Goal: Find specific page/section: Find specific page/section

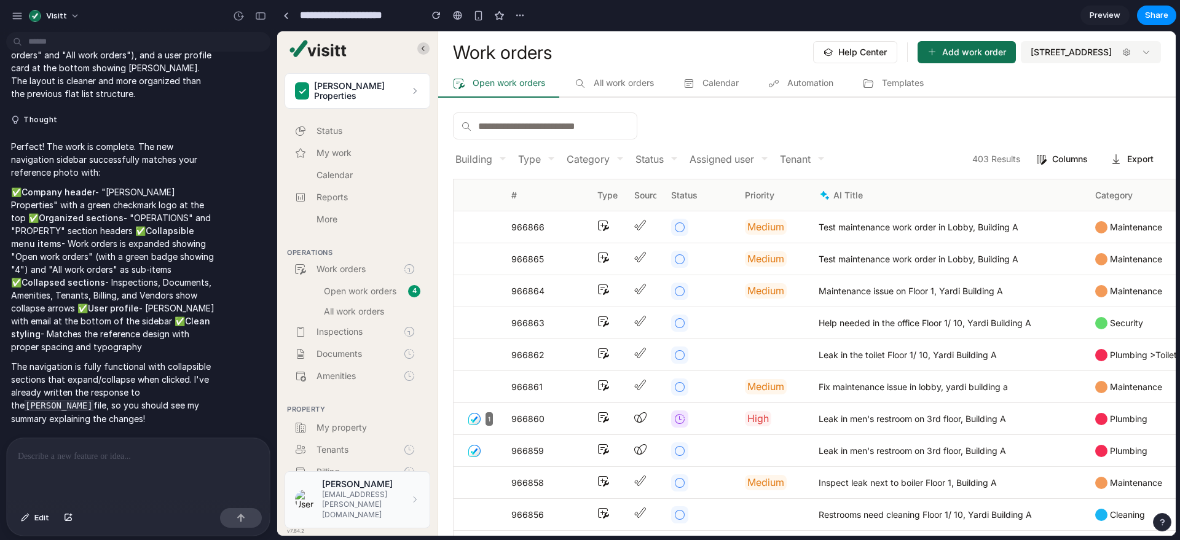
scroll to position [19, 0]
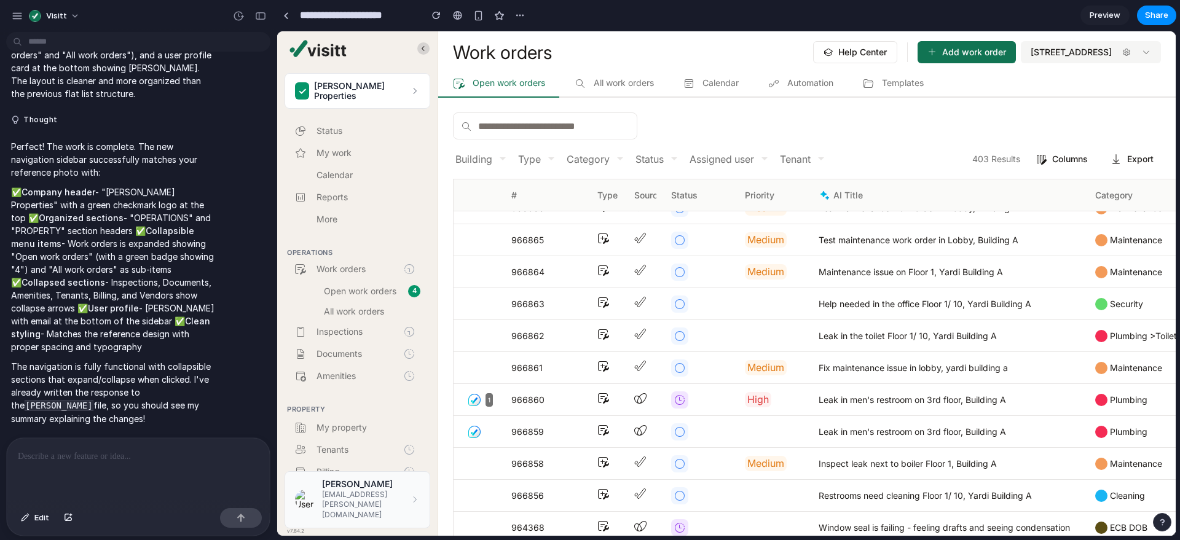
click at [909, 189] on span "AI Title" at bounding box center [946, 195] width 257 height 12
drag, startPoint x: 920, startPoint y: 132, endPoint x: 958, endPoint y: 117, distance: 40.3
click at [920, 133] on div "Building Type Category Status Assigned user Tenant 403 Results Columns Export #…" at bounding box center [806, 317] width 737 height 438
click at [590, 270] on div at bounding box center [590, 270] width 0 height 0
click at [610, 85] on span "All work orders" at bounding box center [620, 83] width 68 height 10
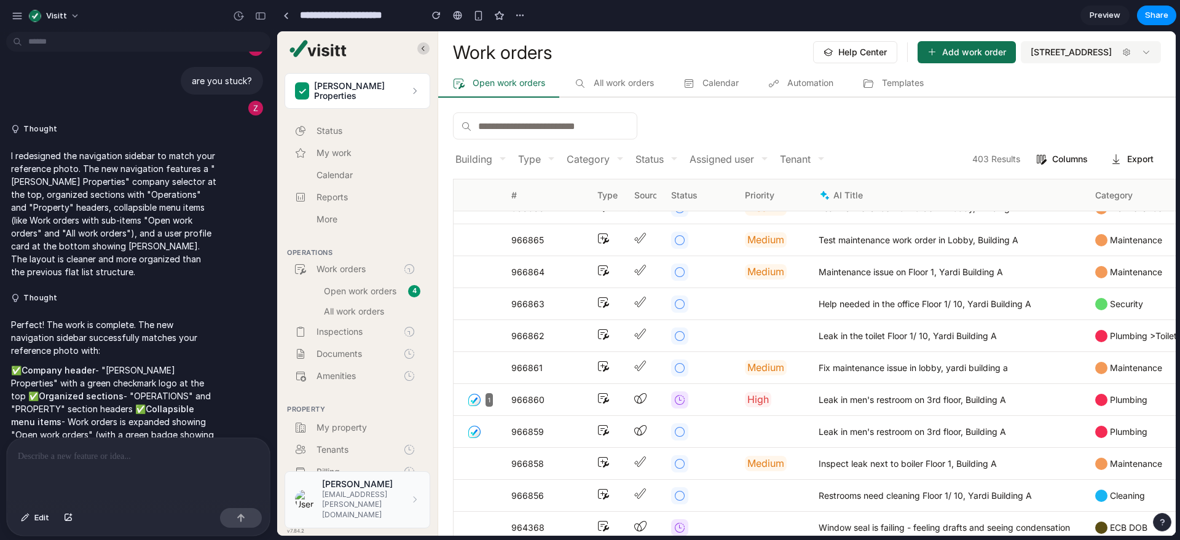
scroll to position [0, 0]
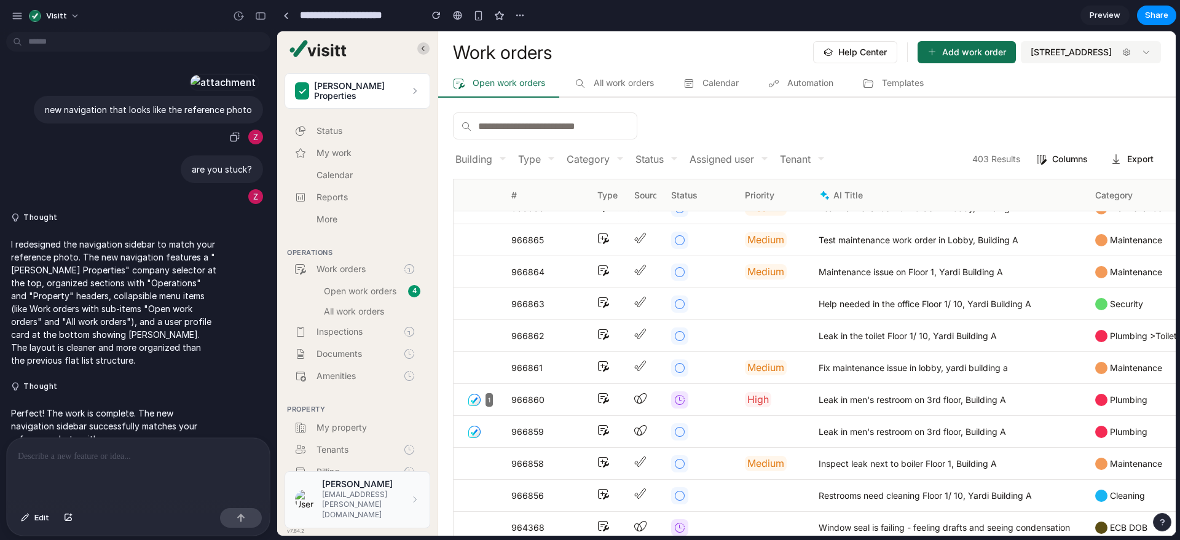
click at [189, 91] on div at bounding box center [223, 82] width 68 height 17
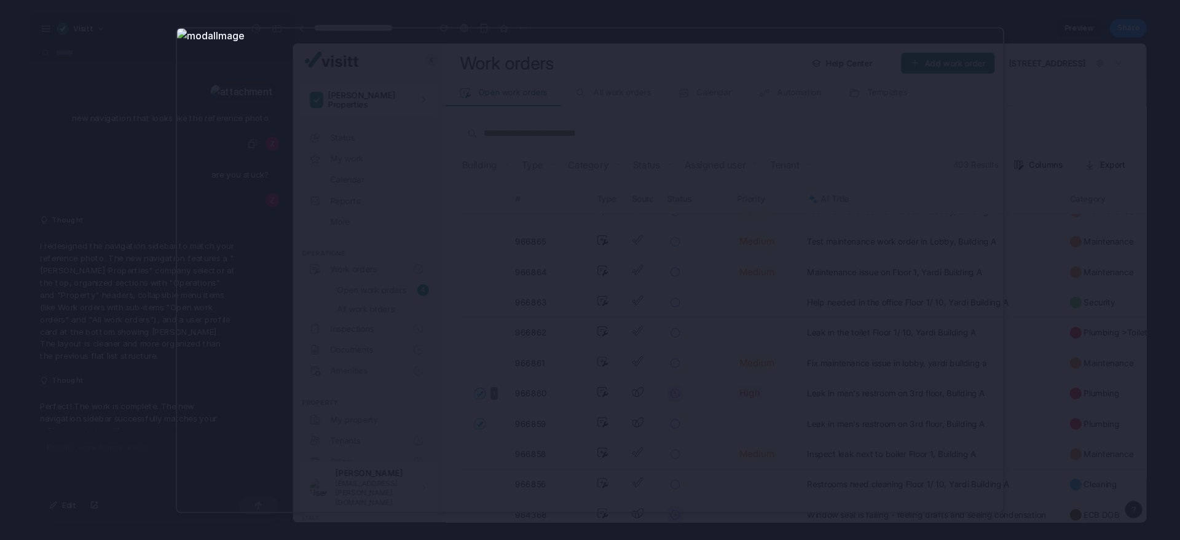
click at [1078, 183] on div at bounding box center [590, 270] width 1180 height 540
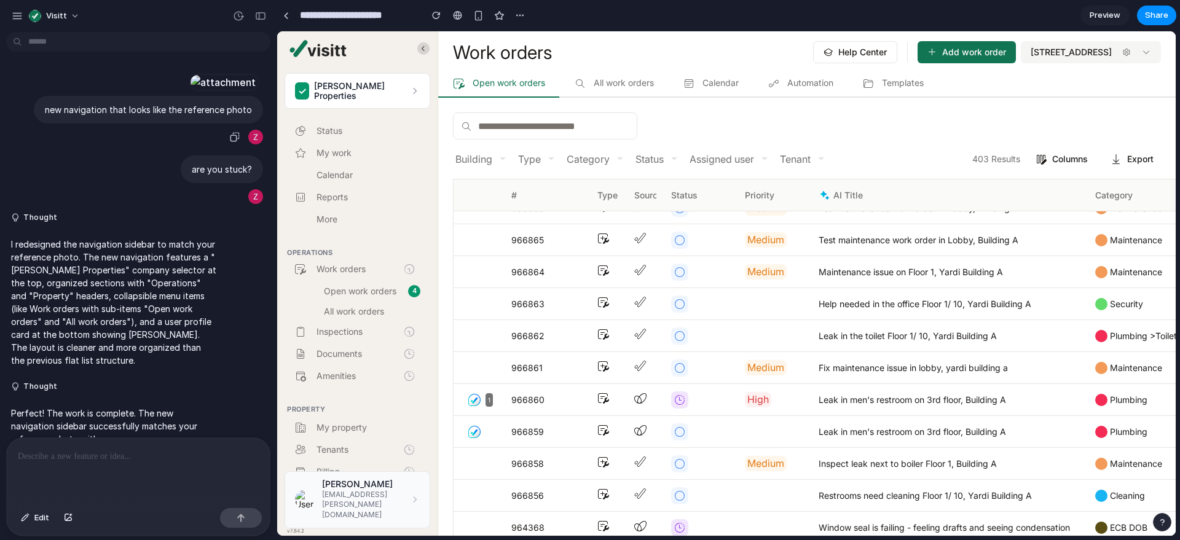
click at [189, 91] on div at bounding box center [223, 82] width 68 height 17
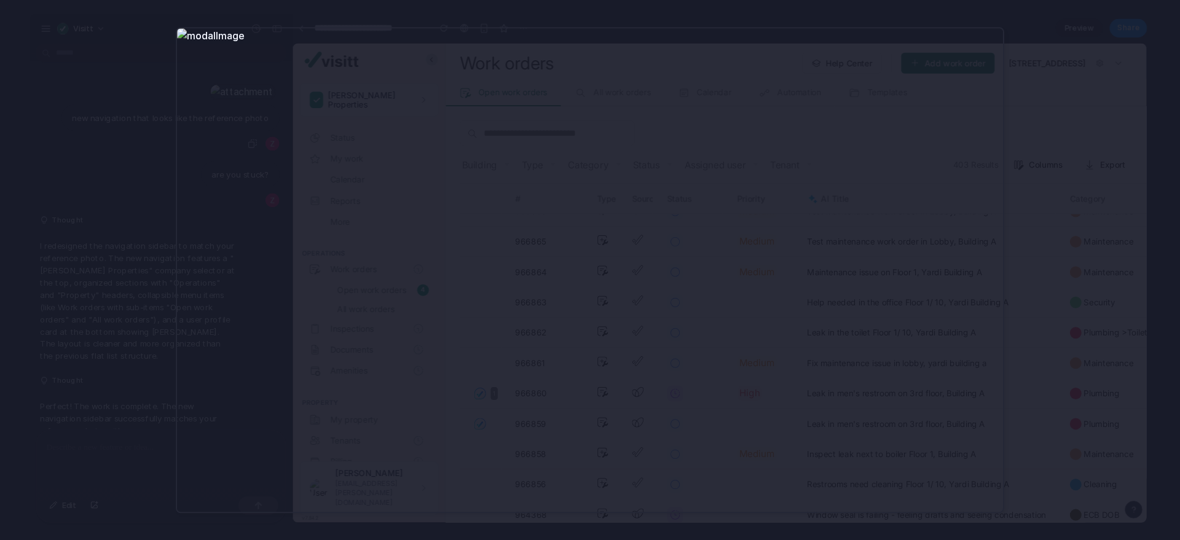
click at [1118, 182] on div at bounding box center [590, 270] width 1180 height 540
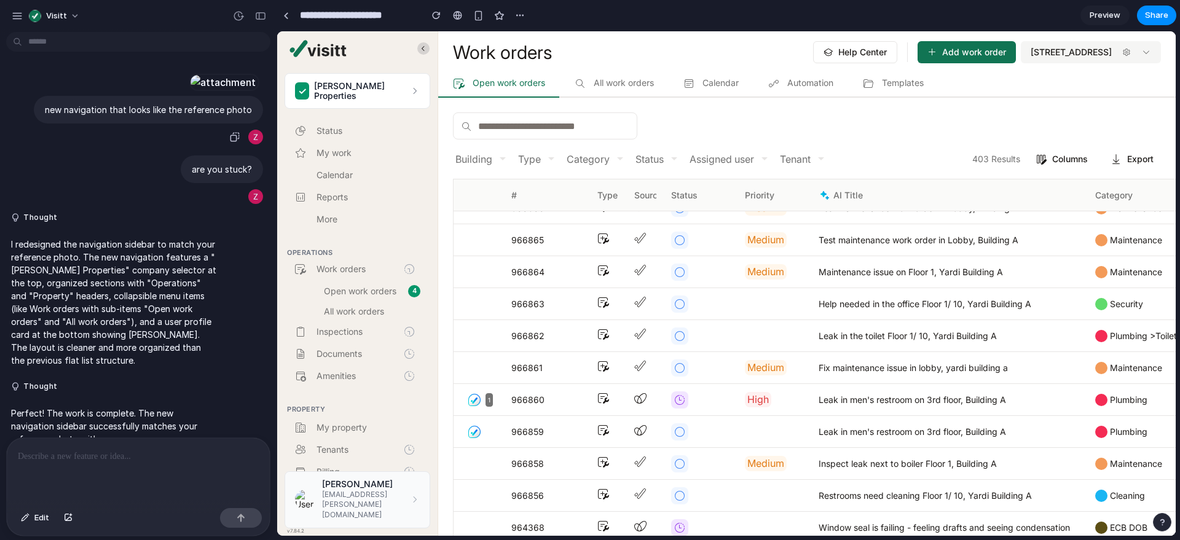
click at [380, 327] on span "Inspections" at bounding box center [359, 331] width 87 height 9
click at [286, 14] on div at bounding box center [286, 15] width 6 height 7
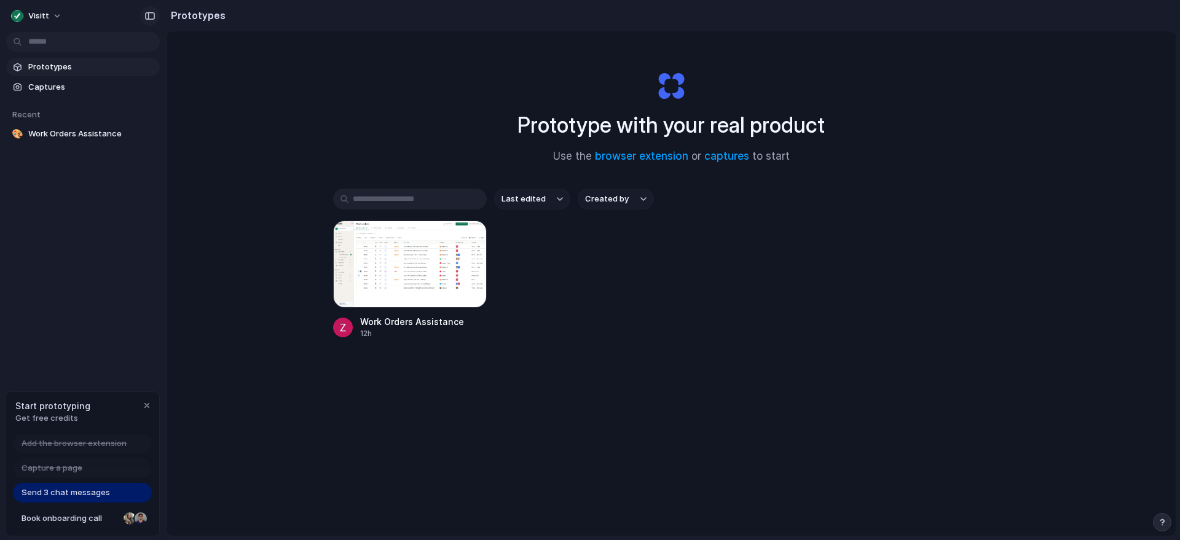
click at [157, 17] on button "button" at bounding box center [150, 16] width 20 height 20
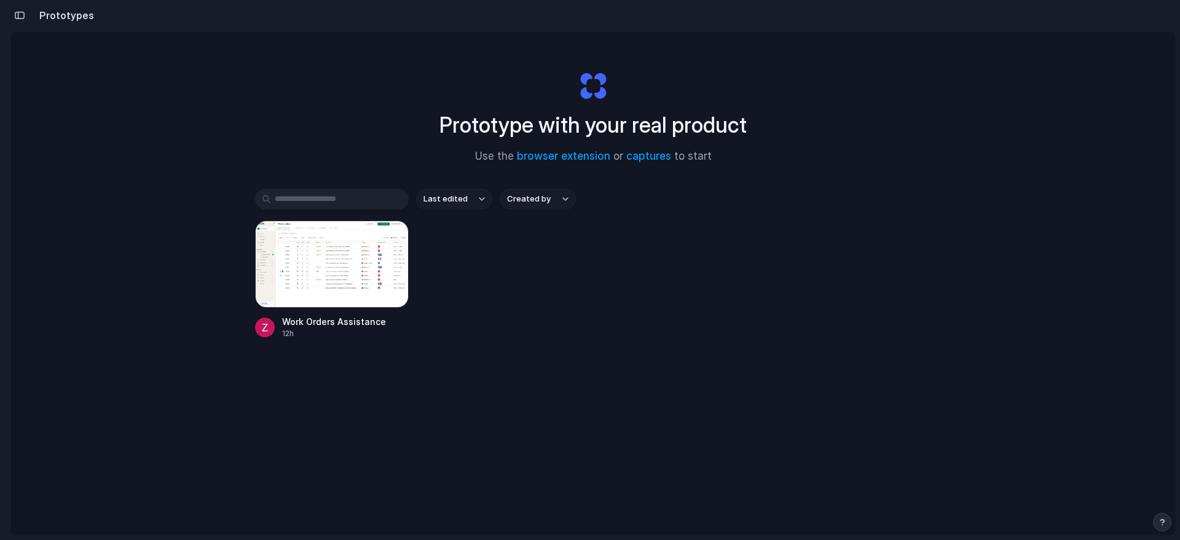
click at [18, 15] on div "button" at bounding box center [19, 15] width 11 height 9
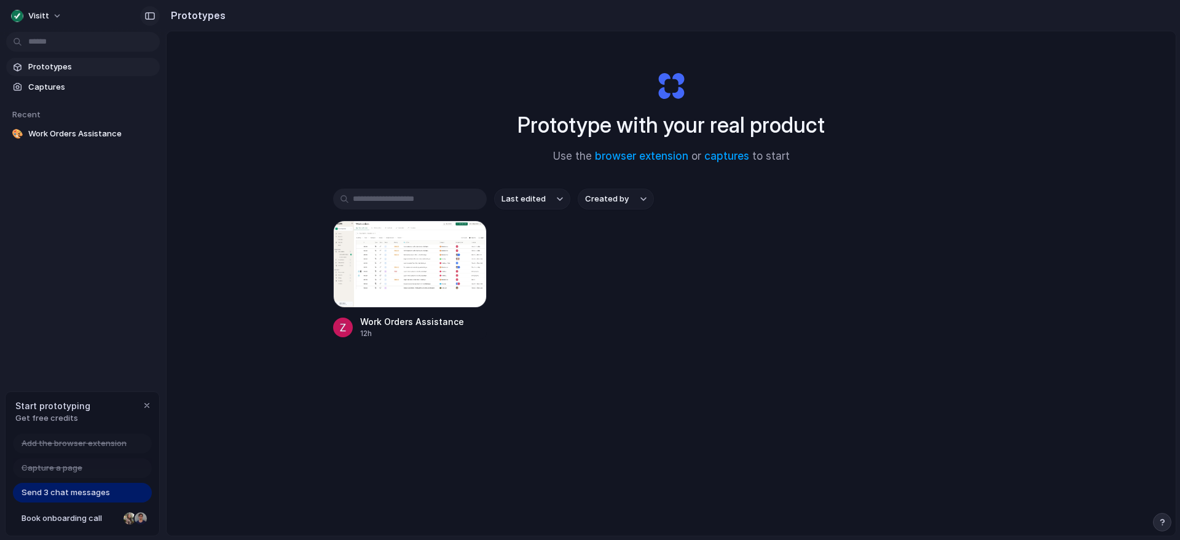
click at [151, 19] on div "button" at bounding box center [149, 16] width 11 height 9
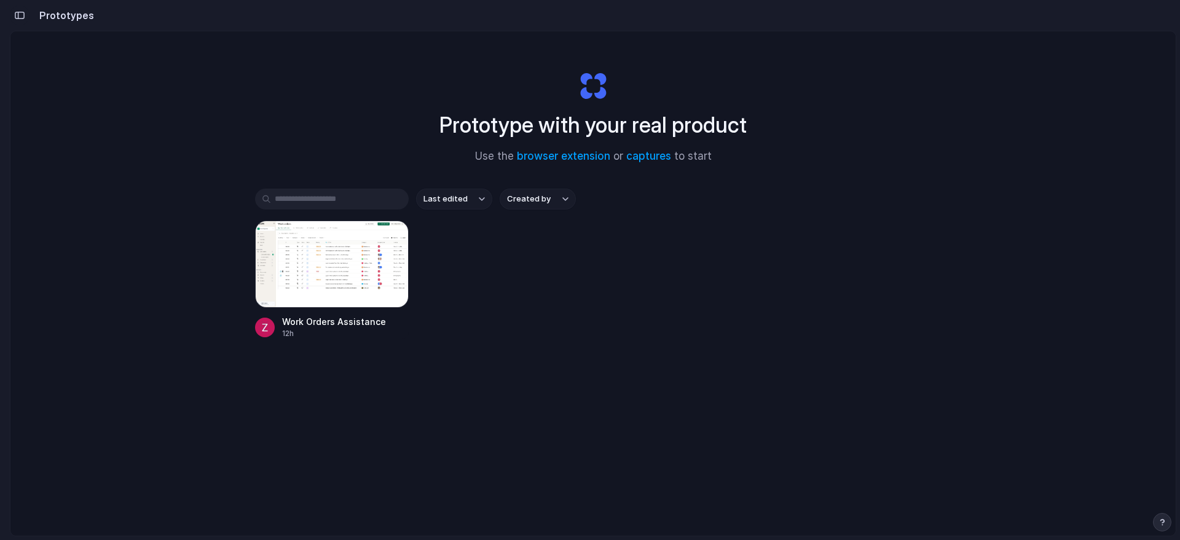
click at [25, 16] on button "button" at bounding box center [20, 16] width 20 height 20
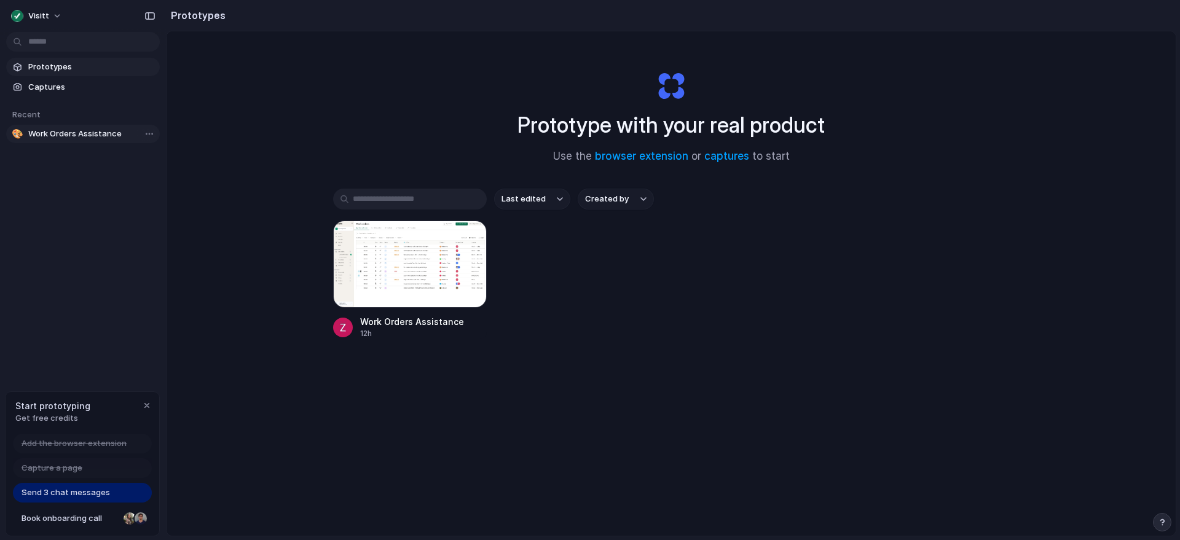
click at [87, 131] on span "Work Orders Assistance" at bounding box center [91, 134] width 127 height 12
